Goal: Task Accomplishment & Management: Manage account settings

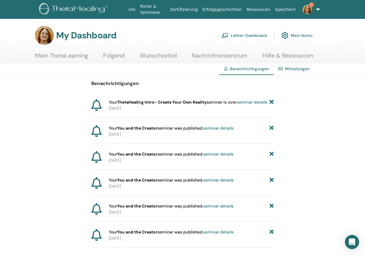
click at [305, 6] on img at bounding box center [306, 9] width 9 height 9
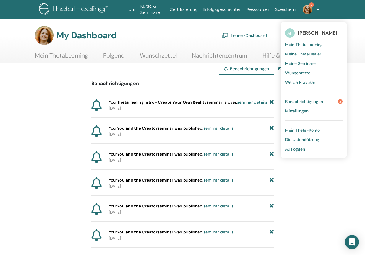
click at [292, 102] on span "Benachrichtigungen" at bounding box center [304, 101] width 38 height 5
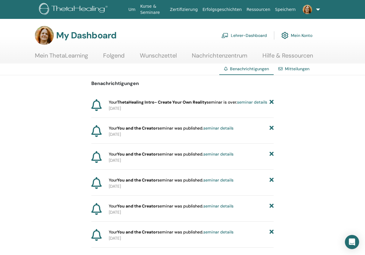
click at [262, 35] on link "Lehrer-Dashboard" at bounding box center [243, 35] width 45 height 13
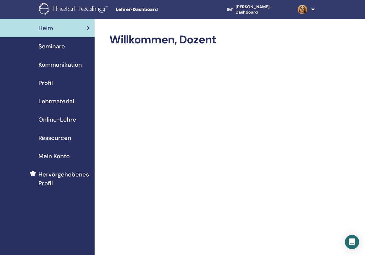
click at [58, 48] on span "Seminare" at bounding box center [51, 46] width 27 height 9
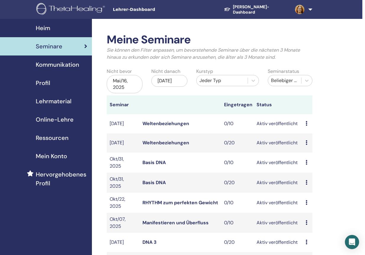
scroll to position [0, 3]
click at [63, 65] on span "Kommunikation" at bounding box center [57, 64] width 43 height 9
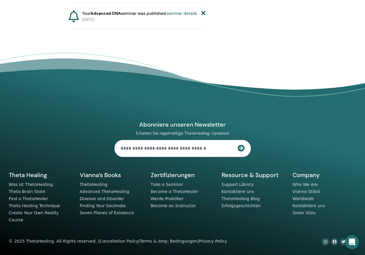
scroll to position [8027, 0]
click at [75, 74] on footer "Abonniere unseren Newsletter Erhalten Sie regelmäßige ThetaHealing-Updates! The…" at bounding box center [182, 154] width 365 height 202
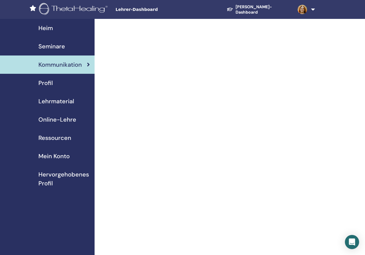
scroll to position [0, 0]
click at [44, 81] on span "Profil" at bounding box center [45, 83] width 14 height 9
click at [50, 81] on span "Profil" at bounding box center [45, 83] width 14 height 9
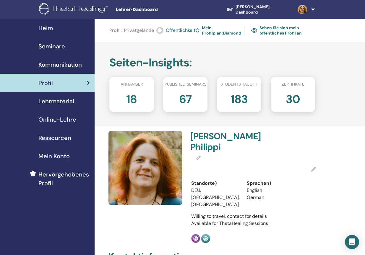
click at [313, 169] on icon at bounding box center [313, 169] width 5 height 5
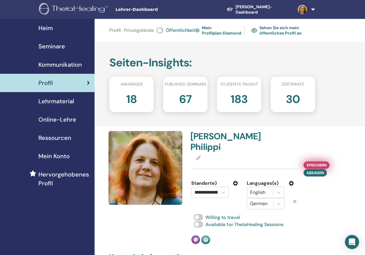
click at [324, 163] on span "Speichern" at bounding box center [316, 165] width 20 height 6
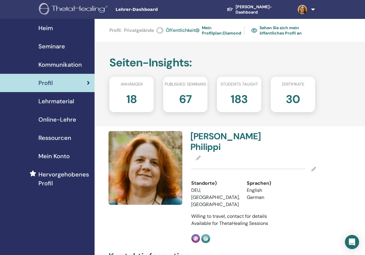
click at [197, 155] on span at bounding box center [198, 158] width 5 height 6
click at [198, 156] on icon at bounding box center [198, 158] width 5 height 5
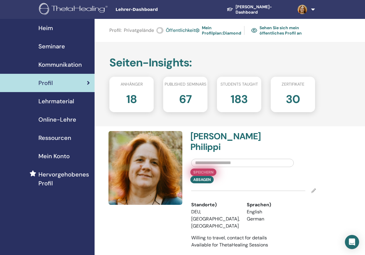
click at [209, 172] on button "Speichern" at bounding box center [203, 172] width 26 height 7
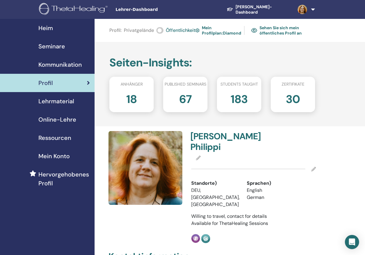
click at [159, 170] on img at bounding box center [145, 168] width 74 height 74
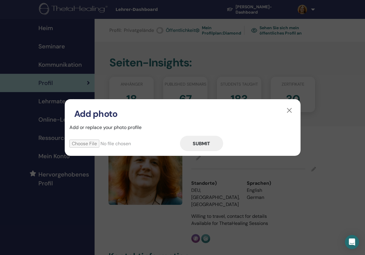
click at [99, 143] on input "file" at bounding box center [124, 144] width 110 height 8
type input "**********"
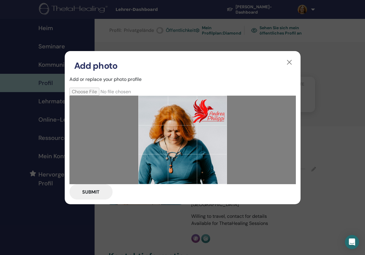
drag, startPoint x: 174, startPoint y: 138, endPoint x: 190, endPoint y: 119, distance: 24.7
click at [190, 119] on div at bounding box center [182, 140] width 89 height 89
click at [288, 60] on button "button" at bounding box center [288, 62] width 9 height 9
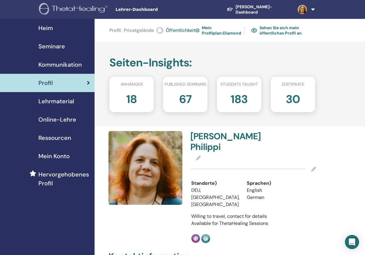
click at [156, 174] on img at bounding box center [145, 168] width 74 height 74
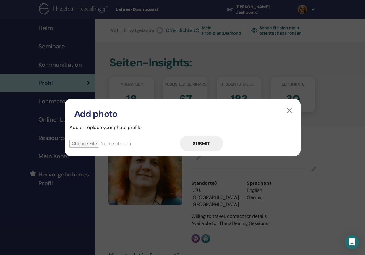
click at [99, 144] on input "file" at bounding box center [124, 144] width 110 height 8
type input "**********"
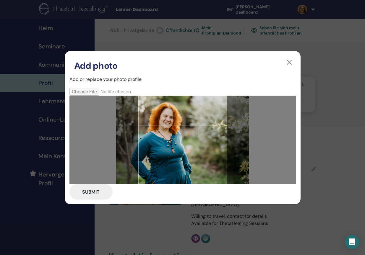
drag, startPoint x: 191, startPoint y: 141, endPoint x: 191, endPoint y: 145, distance: 3.8
click at [191, 144] on div at bounding box center [182, 140] width 89 height 89
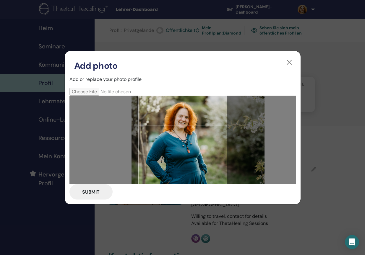
drag, startPoint x: 195, startPoint y: 134, endPoint x: 211, endPoint y: 185, distance: 53.3
click at [211, 185] on form "Submit" at bounding box center [182, 144] width 226 height 112
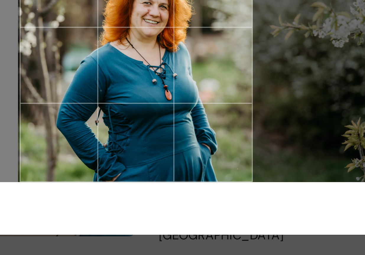
drag, startPoint x: 62, startPoint y: 35, endPoint x: 67, endPoint y: 40, distance: 7.3
click at [138, 96] on div at bounding box center [182, 140] width 89 height 89
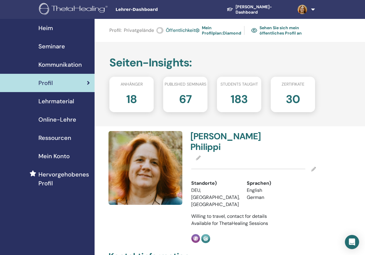
click at [150, 171] on img at bounding box center [145, 168] width 74 height 74
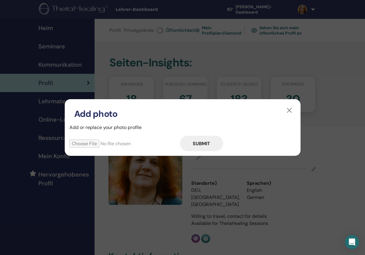
click at [100, 145] on input "file" at bounding box center [124, 144] width 110 height 8
type input "**********"
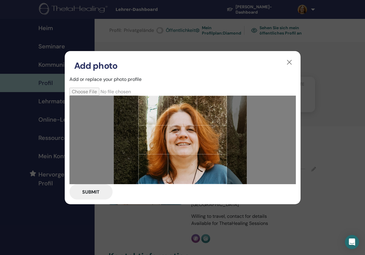
click at [171, 161] on div at bounding box center [182, 140] width 89 height 89
click at [84, 194] on button "Submit" at bounding box center [90, 191] width 43 height 15
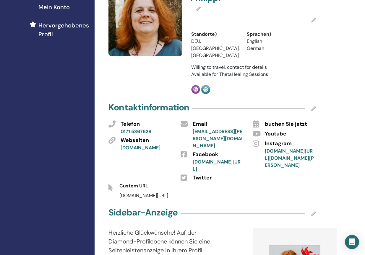
scroll to position [152, 0]
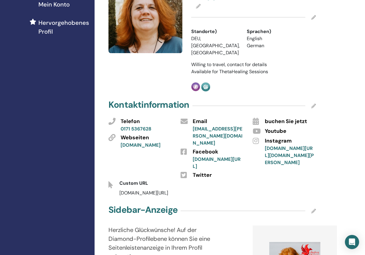
click at [157, 142] on link "andrea-philippi.de" at bounding box center [140, 145] width 40 height 6
click at [205, 126] on link "andrea.d.philippi@gmail.com" at bounding box center [217, 136] width 50 height 20
click at [314, 104] on icon at bounding box center [313, 106] width 5 height 5
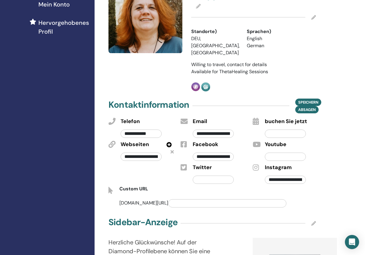
click at [226, 130] on input "**********" at bounding box center [212, 134] width 41 height 8
click at [232, 116] on div "**********" at bounding box center [218, 127] width 60 height 23
drag, startPoint x: 224, startPoint y: 125, endPoint x: 220, endPoint y: 125, distance: 4.4
click at [220, 130] on input "**********" at bounding box center [212, 134] width 41 height 8
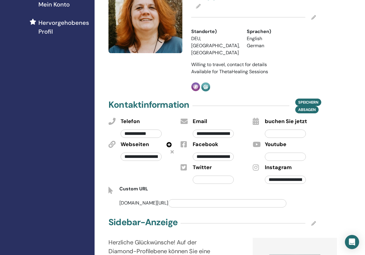
click at [228, 130] on input "**********" at bounding box center [212, 134] width 41 height 8
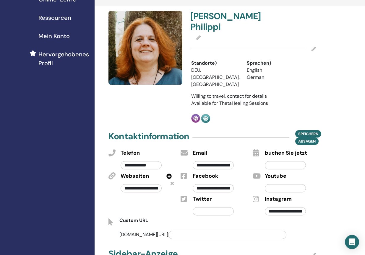
scroll to position [85, 0]
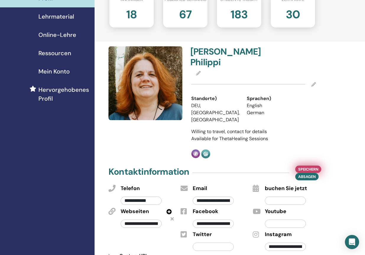
click at [304, 166] on span "Speichern" at bounding box center [308, 169] width 20 height 6
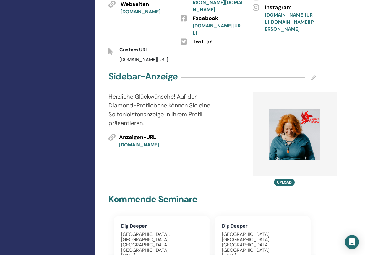
scroll to position [290, 0]
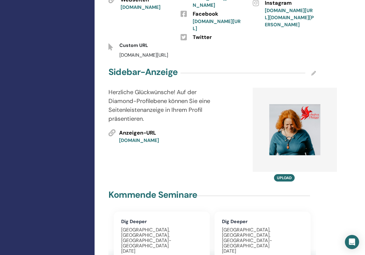
click at [238, 111] on div at bounding box center [239, 135] width 18 height 94
click at [298, 111] on img at bounding box center [294, 129] width 51 height 51
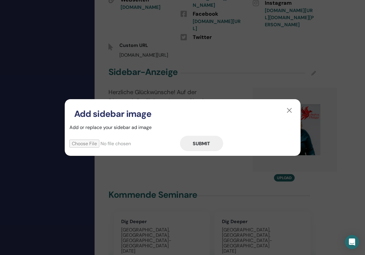
click at [138, 143] on input "file" at bounding box center [124, 144] width 110 height 8
click at [290, 110] on button "button" at bounding box center [288, 110] width 9 height 9
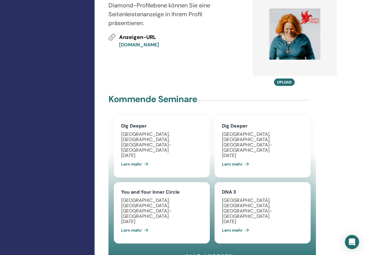
scroll to position [402, 0]
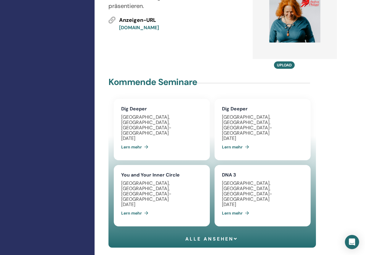
click at [214, 236] on span "Alle ansehen" at bounding box center [211, 239] width 53 height 6
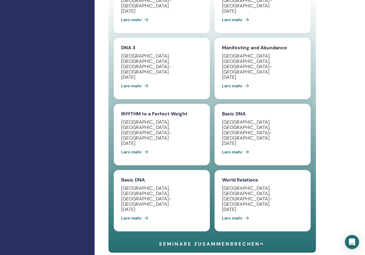
scroll to position [602, 0]
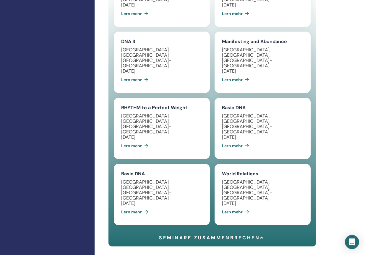
click at [233, 206] on link "Lern mehr" at bounding box center [237, 212] width 30 height 12
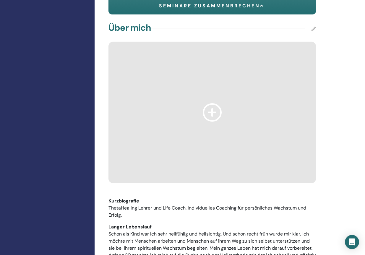
scroll to position [840, 0]
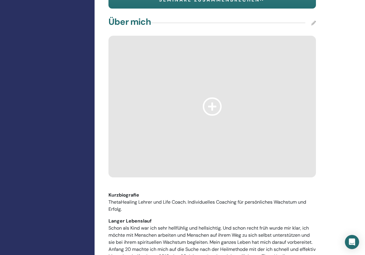
click at [137, 199] on p "ThetaHealing Lehrer und Life Coach. Individuelles Coaching für persönliches Wac…" at bounding box center [211, 206] width 207 height 14
click at [140, 199] on p "ThetaHealing Lehrer und Life Coach. Individuelles Coaching für persönliches Wac…" at bounding box center [211, 206] width 207 height 14
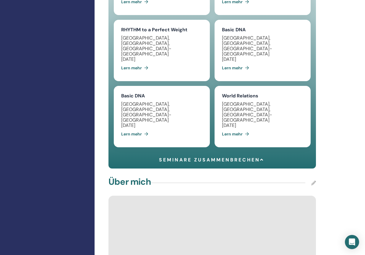
scroll to position [683, 0]
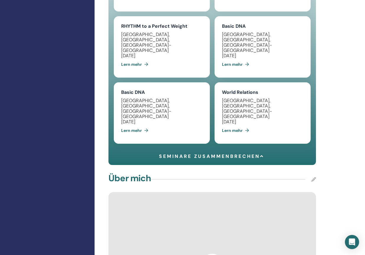
click at [315, 177] on icon at bounding box center [313, 179] width 5 height 5
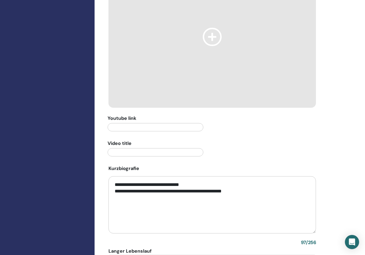
scroll to position [911, 0]
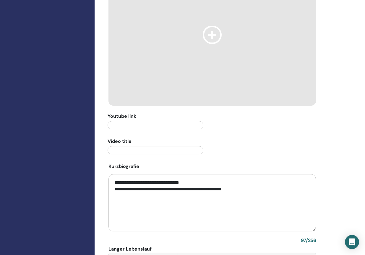
click at [143, 174] on textarea "**********" at bounding box center [211, 202] width 207 height 57
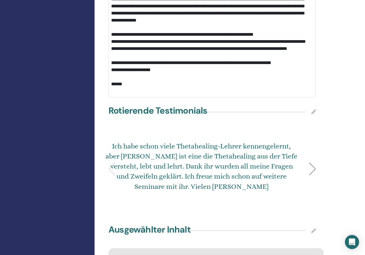
scroll to position [1192, 0]
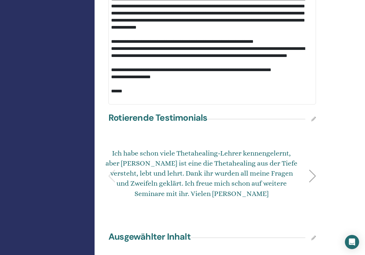
type textarea "**********"
click at [312, 170] on div at bounding box center [312, 176] width 8 height 13
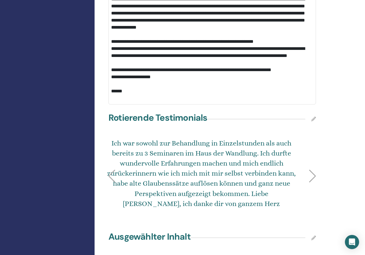
click at [312, 170] on div at bounding box center [312, 176] width 8 height 13
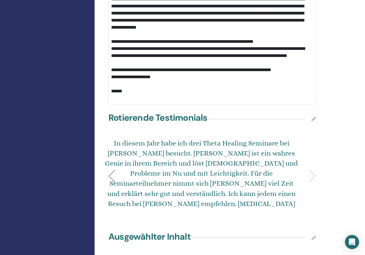
click at [312, 138] on div "In diesem Jahr habe ich drei Theta Healing Seminare bei Andrea besucht. Andrea …" at bounding box center [212, 176] width 214 height 76
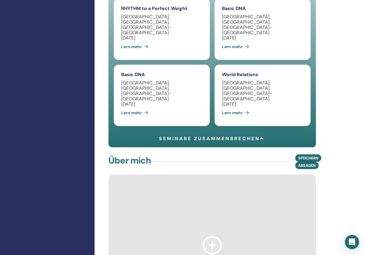
scroll to position [700, 0]
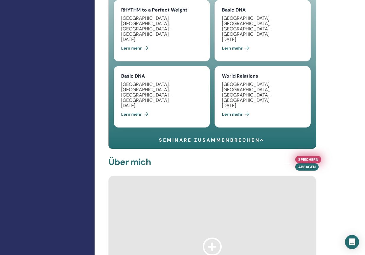
click at [304, 156] on span "Speichern" at bounding box center [308, 159] width 20 height 6
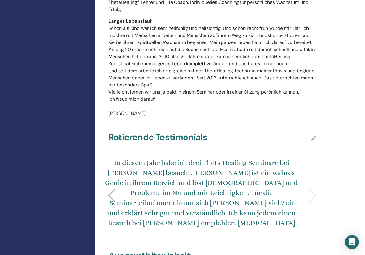
scroll to position [1023, 0]
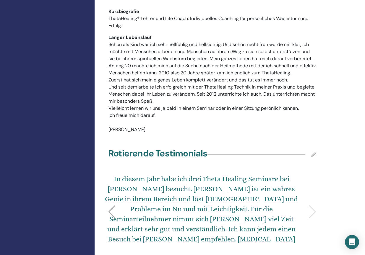
click at [312, 147] on div "Rotierende Testimonials" at bounding box center [212, 154] width 214 height 15
click at [313, 152] on icon at bounding box center [313, 154] width 5 height 5
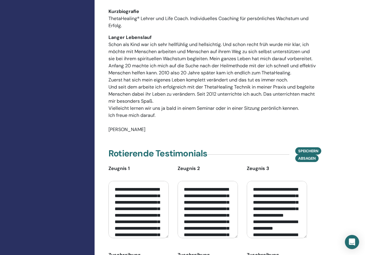
click at [318, 148] on span "Speichern" at bounding box center [308, 151] width 20 height 6
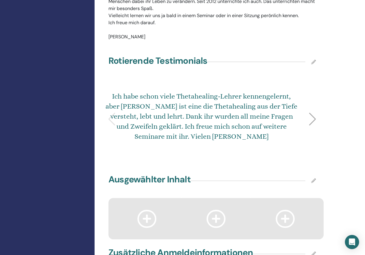
scroll to position [1120, 0]
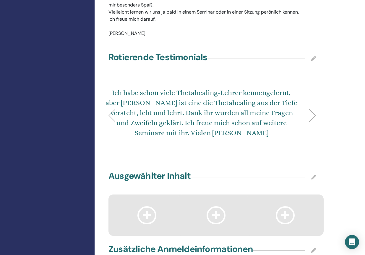
click at [313, 175] on icon at bounding box center [313, 177] width 5 height 5
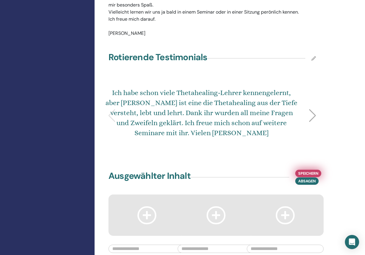
click at [315, 170] on span "Speichern" at bounding box center [308, 173] width 20 height 6
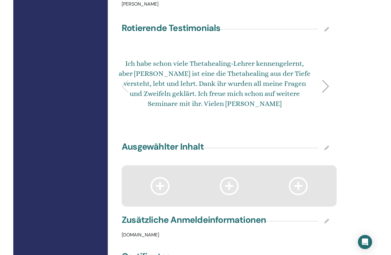
scroll to position [1151, 0]
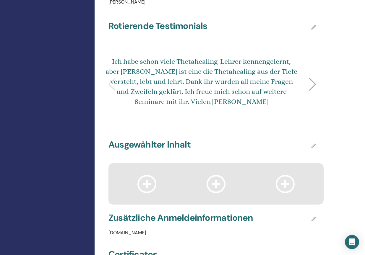
click at [314, 217] on icon at bounding box center [313, 219] width 5 height 5
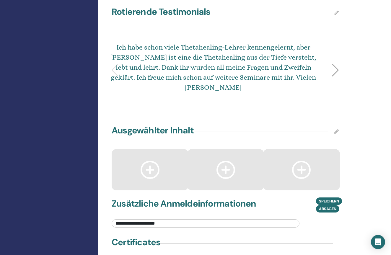
click at [162, 219] on input "**********" at bounding box center [206, 223] width 188 height 8
paste input "*****"
type input "**********"
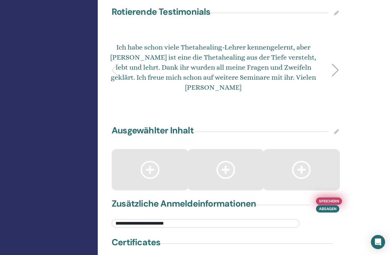
click at [329, 198] on span "Speichern" at bounding box center [329, 201] width 20 height 6
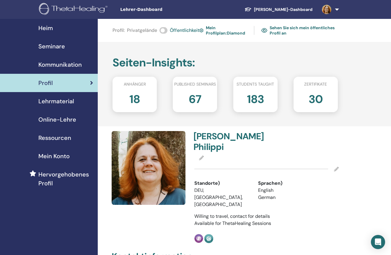
scroll to position [0, 0]
click at [278, 29] on link "Sehen Sie sich mein öffentliches Profil an" at bounding box center [299, 31] width 76 height 14
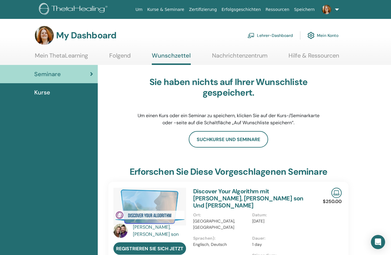
click at [116, 56] on link "Folgend" at bounding box center [120, 58] width 22 height 12
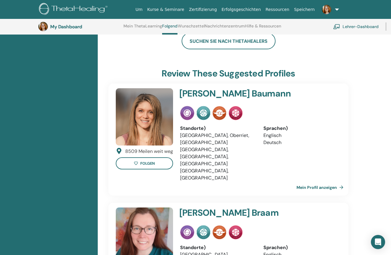
scroll to position [439, 0]
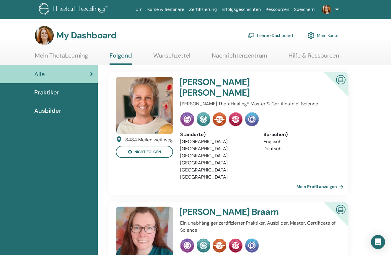
scroll to position [0, 0]
click at [233, 56] on link "Nachrichtenzentrum" at bounding box center [239, 58] width 55 height 12
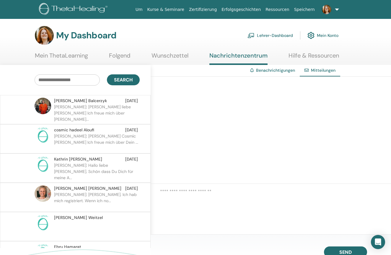
click at [80, 8] on img at bounding box center [74, 9] width 71 height 13
